Goal: Transaction & Acquisition: Purchase product/service

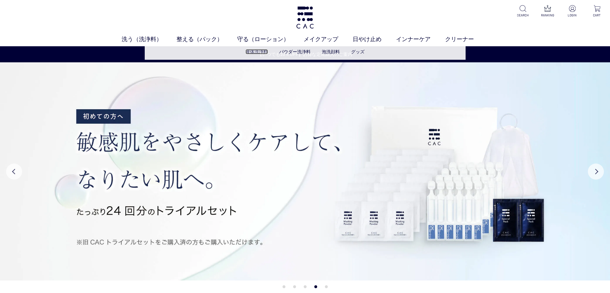
click at [257, 49] on link "液体洗浄料" at bounding box center [256, 51] width 22 height 5
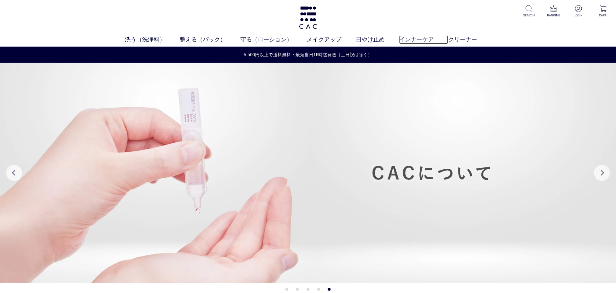
click at [410, 38] on link "インナーケア" at bounding box center [423, 39] width 49 height 9
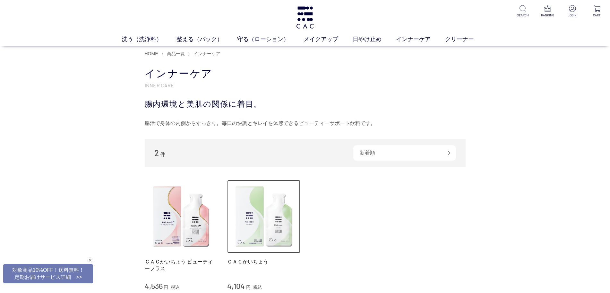
click at [246, 209] on img at bounding box center [263, 216] width 73 height 73
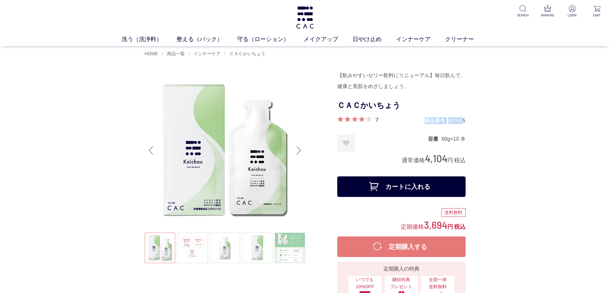
drag, startPoint x: 464, startPoint y: 120, endPoint x: 424, endPoint y: 120, distance: 39.8
click at [424, 120] on div "7 商品番号 060505" at bounding box center [401, 120] width 128 height 8
click at [456, 120] on dd "060505" at bounding box center [456, 120] width 17 height 7
drag, startPoint x: 467, startPoint y: 120, endPoint x: 425, endPoint y: 121, distance: 41.7
